Goal: Ask a question

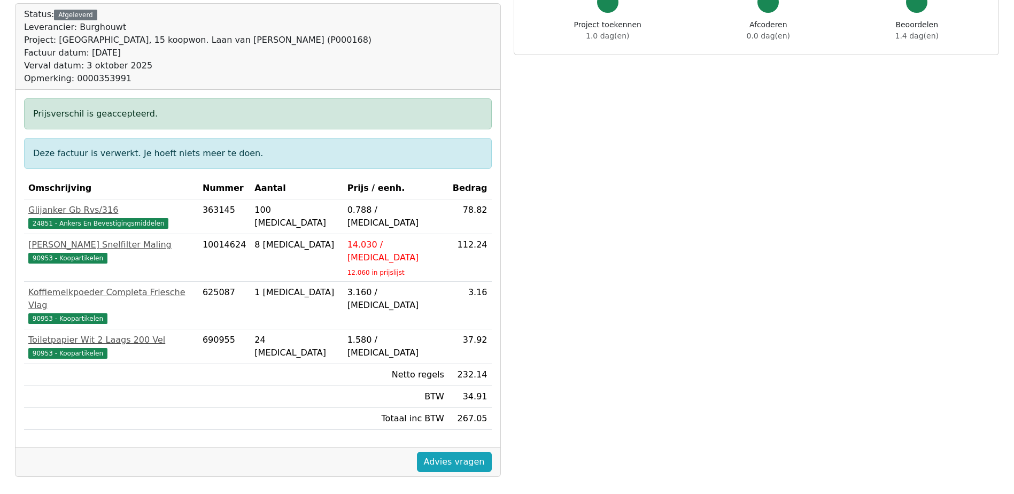
scroll to position [267, 0]
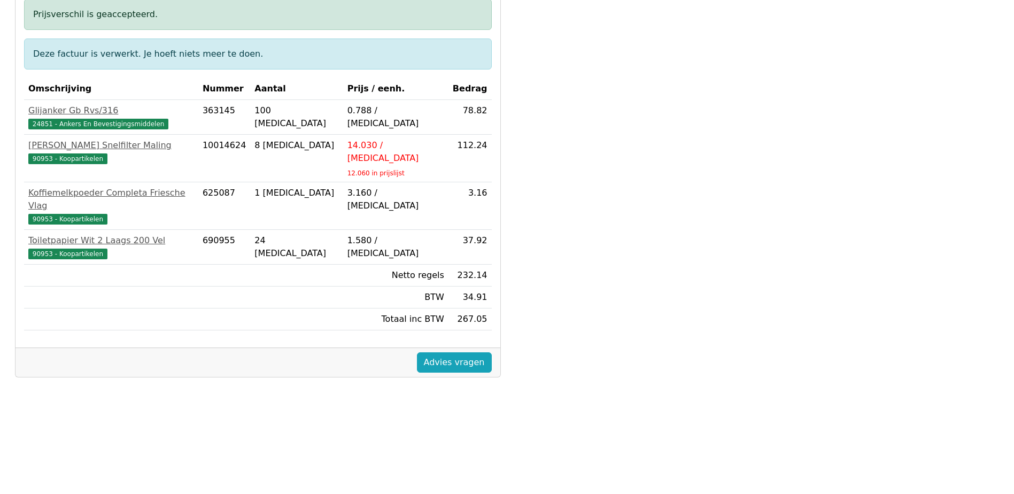
click at [318, 399] on div "Factuur nummer 90327779 << >> Status: Afgeleverd Leverancier: Burghouwt Project…" at bounding box center [258, 206] width 499 height 707
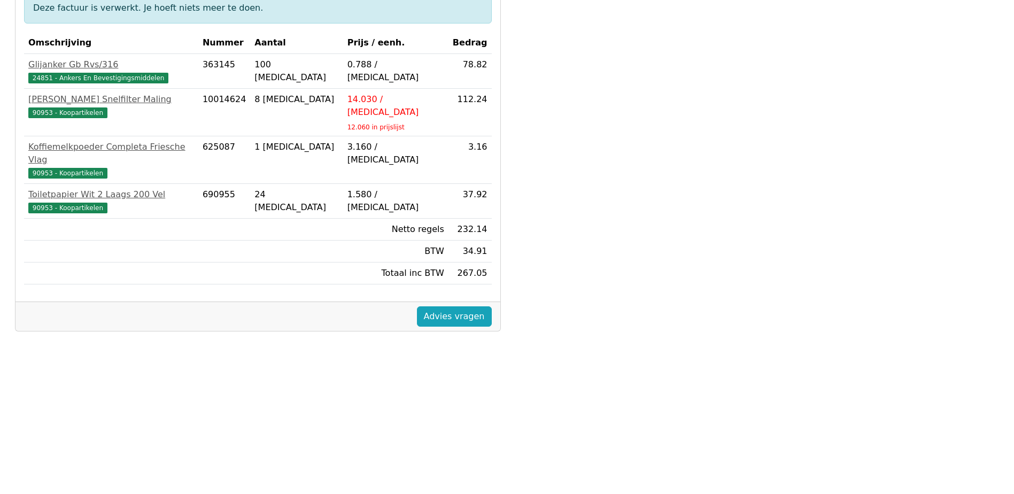
scroll to position [359, 0]
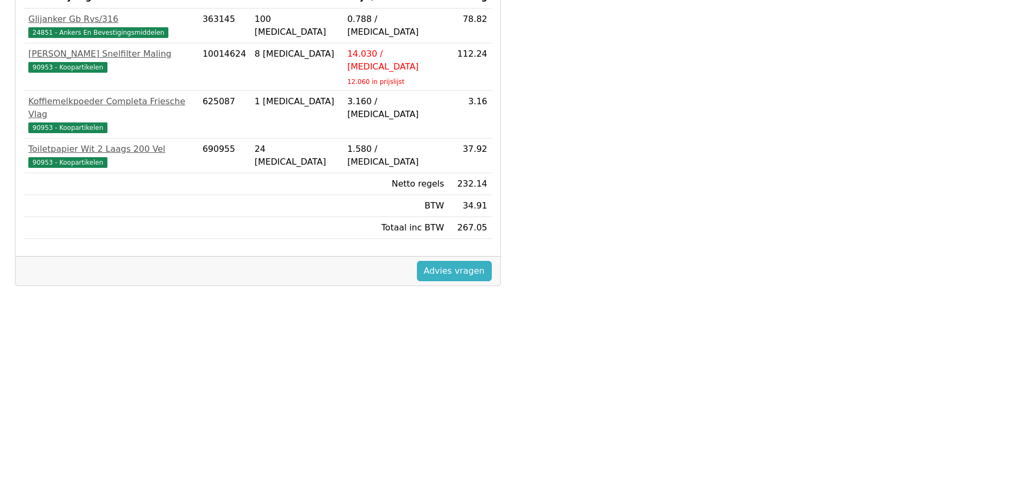
click at [465, 261] on link "Advies vragen" at bounding box center [454, 271] width 75 height 20
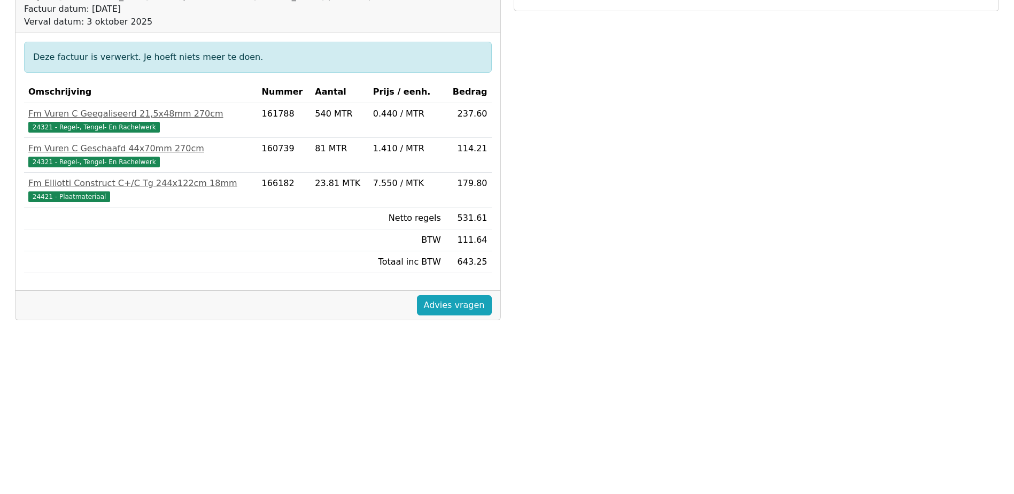
scroll to position [160, 0]
